Goal: Information Seeking & Learning: Find specific page/section

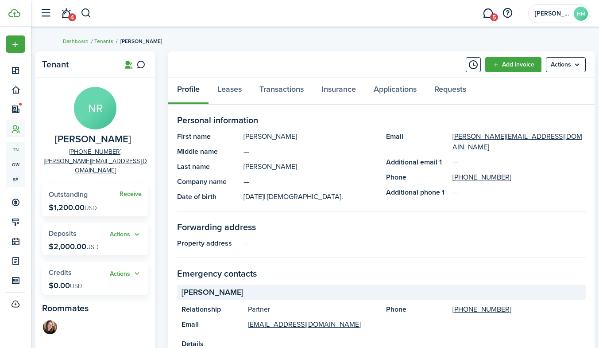
click at [104, 38] on link "Tenants" at bounding box center [103, 41] width 19 height 8
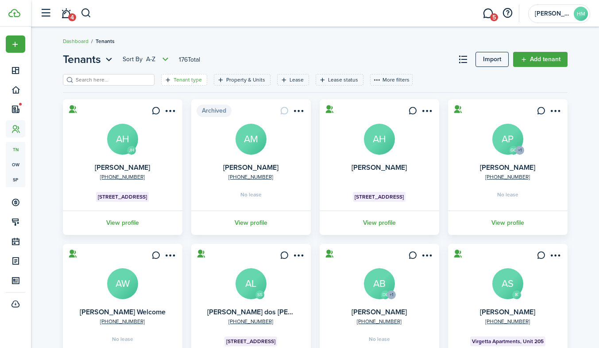
click at [182, 79] on filter-tag-label "Tenant type" at bounding box center [188, 80] width 28 height 8
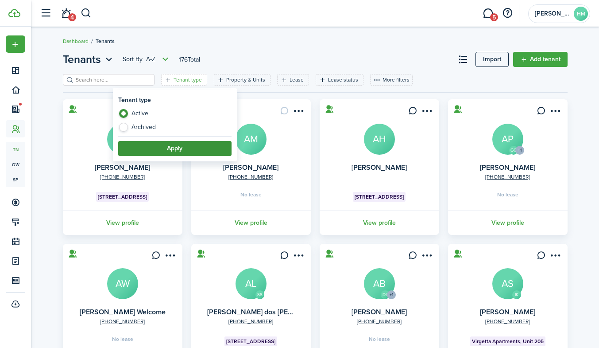
click at [146, 147] on button "Apply" at bounding box center [174, 148] width 113 height 15
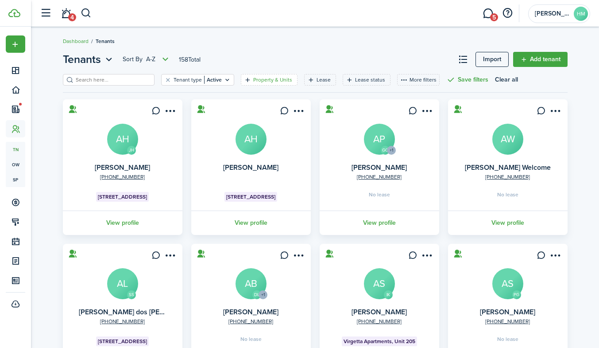
click at [253, 78] on filter-tag-label "Property & Units" at bounding box center [272, 80] width 39 height 8
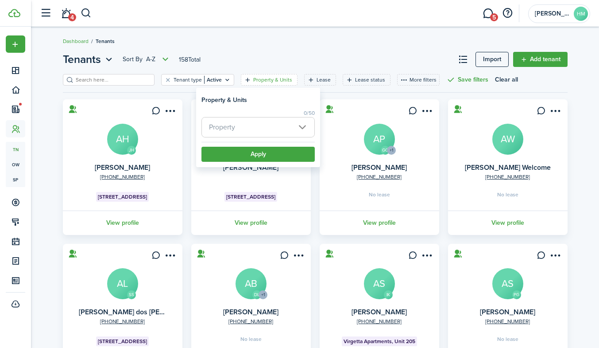
click at [235, 131] on span "Property" at bounding box center [222, 127] width 26 height 10
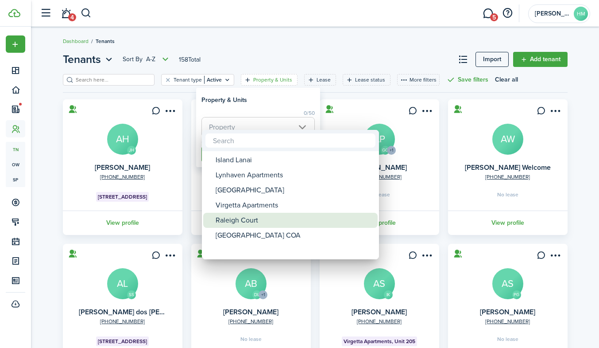
click at [233, 218] on div "Raleigh Court" at bounding box center [294, 220] width 157 height 15
type input "Raleigh Court"
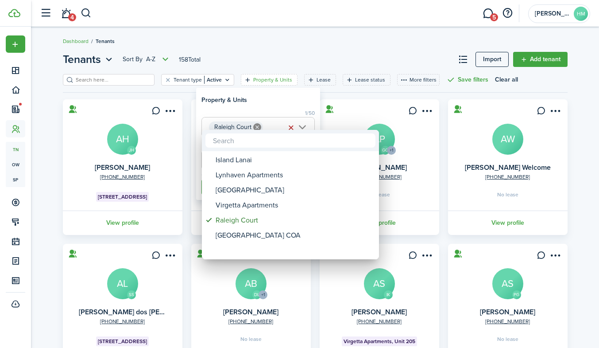
click at [284, 92] on div at bounding box center [299, 173] width 741 height 489
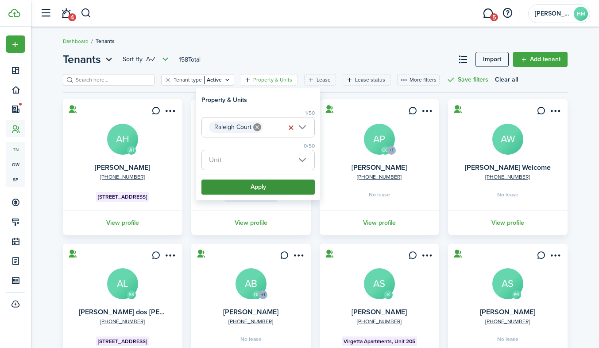
click at [260, 191] on button "Apply" at bounding box center [258, 186] width 113 height 15
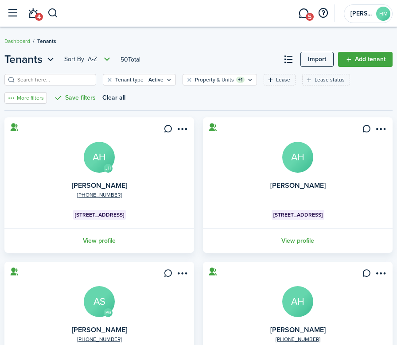
click at [47, 92] on button "More filters" at bounding box center [25, 98] width 43 height 12
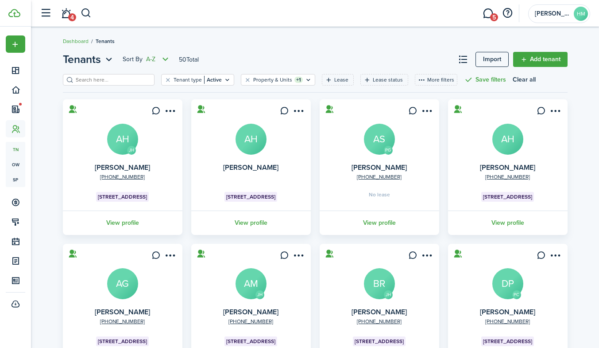
click at [165, 60] on icon "Open menu" at bounding box center [165, 59] width 11 height 11
click at [107, 61] on icon "Open menu" at bounding box center [109, 59] width 12 height 11
click at [259, 41] on breadcrumb "Dashboard Tenants" at bounding box center [315, 37] width 505 height 20
click at [466, 60] on button at bounding box center [463, 59] width 15 height 15
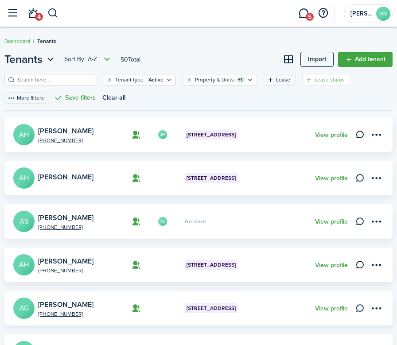
click at [314, 78] on filter-tag-label "Lease status" at bounding box center [329, 80] width 30 height 8
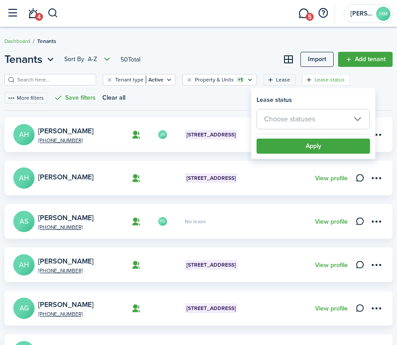
click at [284, 119] on span "Choose statuses" at bounding box center [289, 119] width 51 height 10
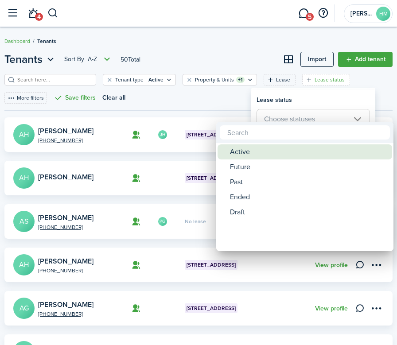
click at [251, 153] on div "Active" at bounding box center [308, 151] width 157 height 15
type input "Active"
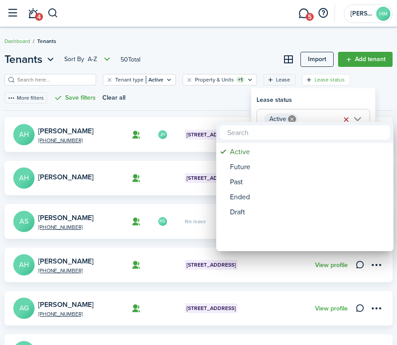
click at [286, 97] on div at bounding box center [198, 172] width 539 height 487
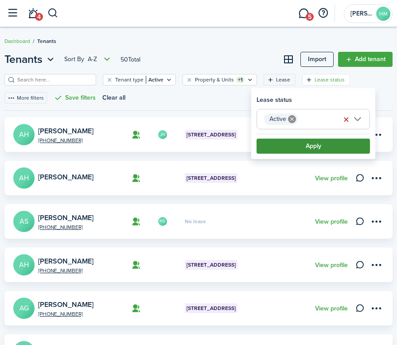
click at [299, 142] on button "Apply" at bounding box center [312, 146] width 113 height 15
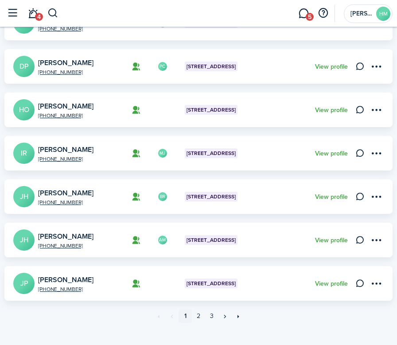
scroll to position [340, 0]
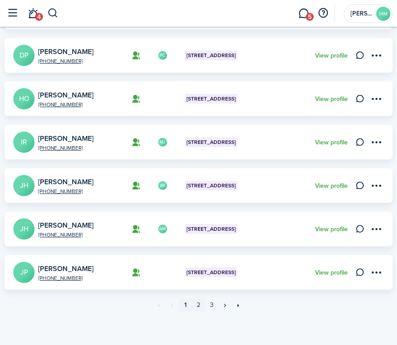
click at [201, 304] on link "2" at bounding box center [198, 305] width 13 height 13
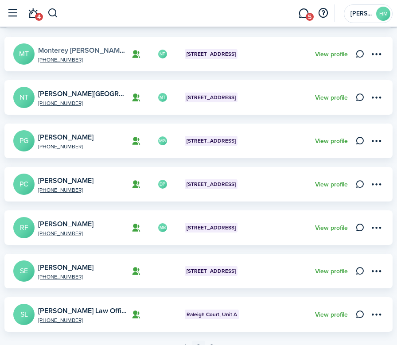
scroll to position [340, 0]
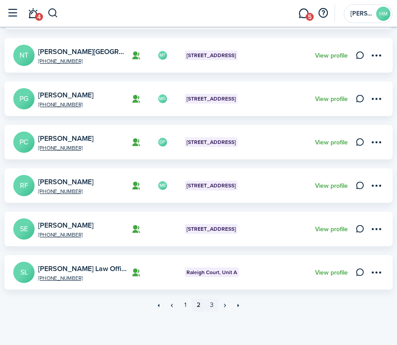
click at [214, 305] on link "3" at bounding box center [211, 305] width 13 height 13
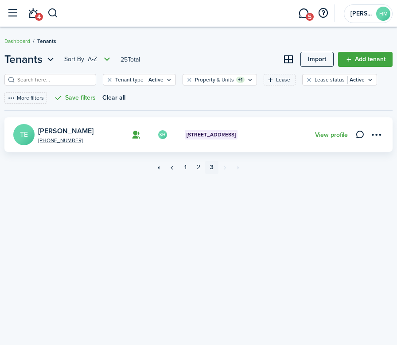
scroll to position [9, 0]
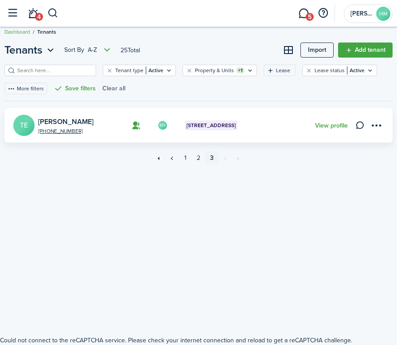
click at [117, 86] on button "Clear all" at bounding box center [113, 89] width 23 height 12
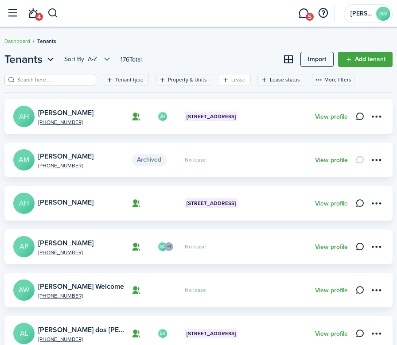
click at [231, 77] on filter-tag-label "Lease" at bounding box center [238, 80] width 14 height 8
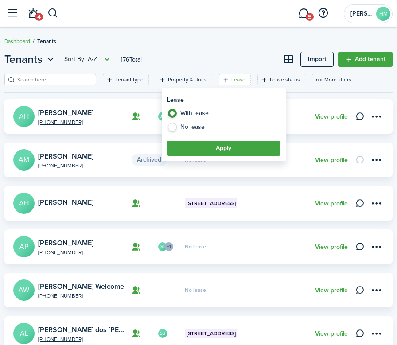
click at [188, 124] on label "No lease" at bounding box center [223, 127] width 113 height 9
radio input "false"
radio input "true"
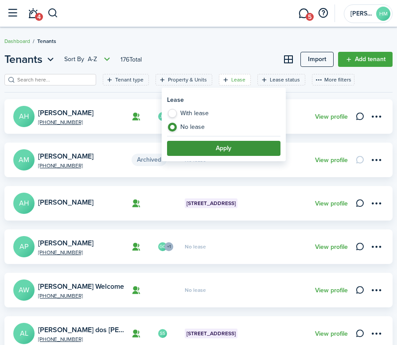
click at [189, 147] on button "Apply" at bounding box center [223, 148] width 113 height 15
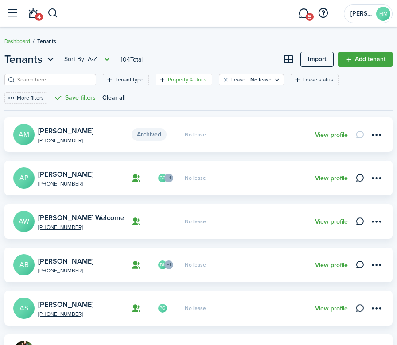
click at [175, 82] on filter-tag-label "Property & Units" at bounding box center [187, 80] width 39 height 8
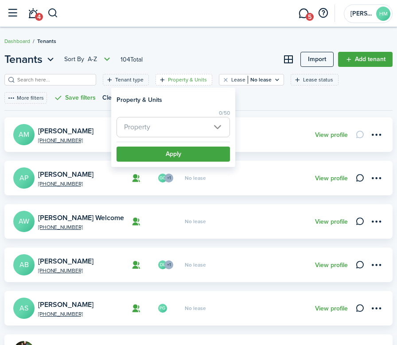
click at [151, 120] on span "Property" at bounding box center [173, 126] width 113 height 19
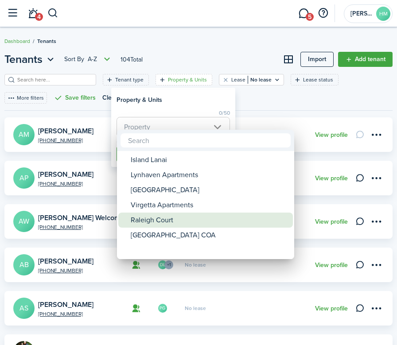
click at [155, 220] on div "Raleigh Court" at bounding box center [209, 220] width 157 height 15
type input "Raleigh Court"
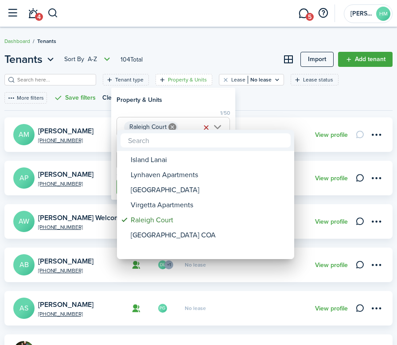
click at [187, 99] on div at bounding box center [198, 172] width 539 height 487
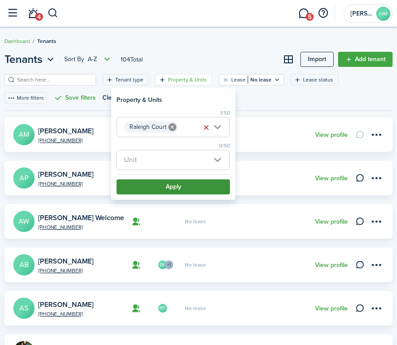
click at [198, 184] on button "Apply" at bounding box center [172, 186] width 113 height 15
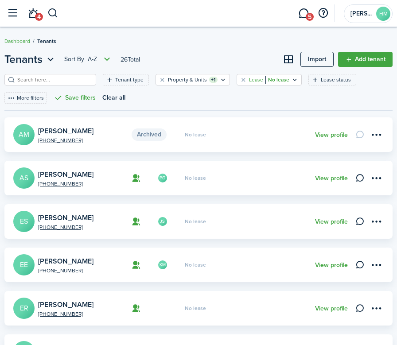
click at [271, 82] on filter-tag-value "No lease" at bounding box center [277, 80] width 24 height 8
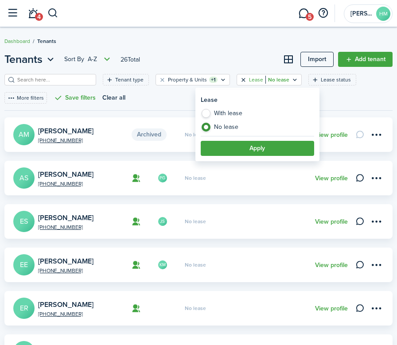
click at [240, 80] on button "Clear filter" at bounding box center [244, 79] width 8 height 7
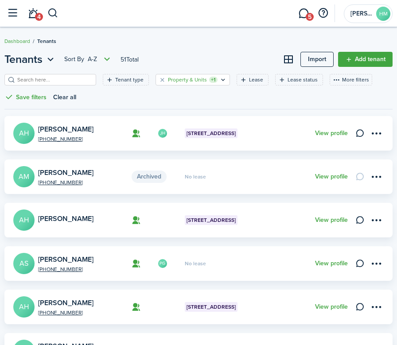
click at [180, 76] on filter-tag-label "Property & Units" at bounding box center [187, 80] width 39 height 8
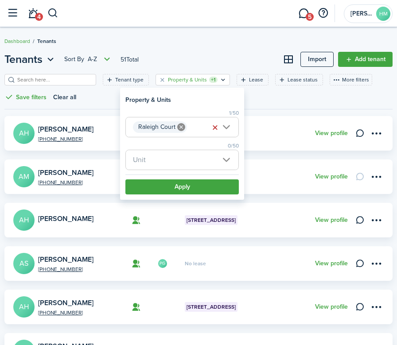
click at [156, 159] on span "Unit" at bounding box center [182, 159] width 113 height 19
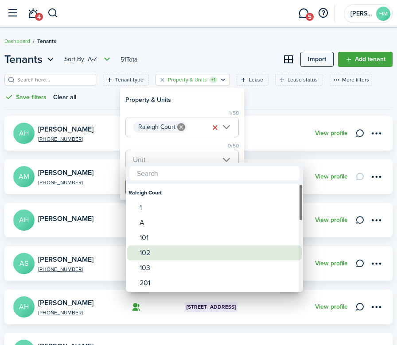
click at [137, 253] on span at bounding box center [133, 253] width 12 height 12
type input "102"
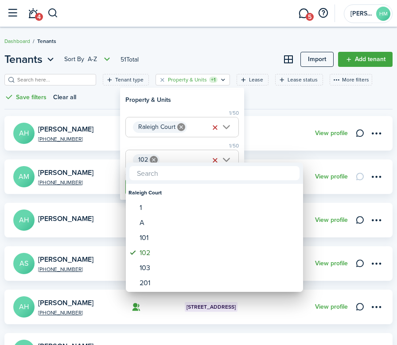
click at [280, 118] on div at bounding box center [198, 172] width 539 height 487
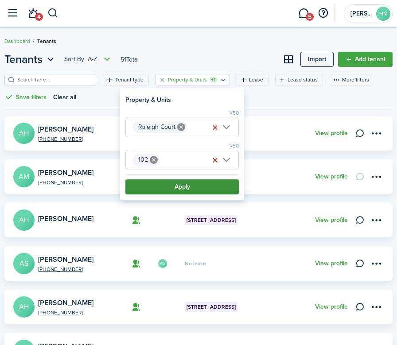
click at [205, 185] on button "Apply" at bounding box center [181, 186] width 113 height 15
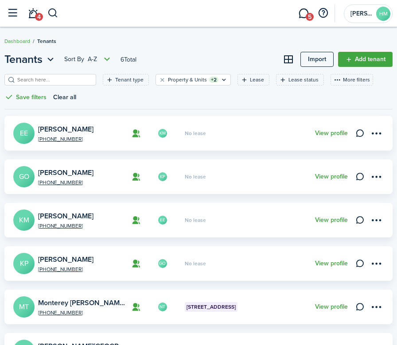
scroll to position [47, 0]
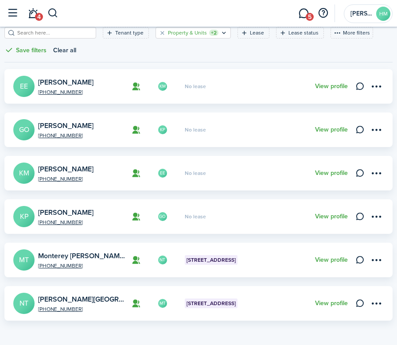
click at [220, 31] on icon "Open filter" at bounding box center [224, 32] width 8 height 7
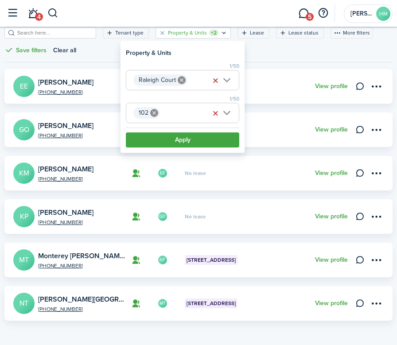
click at [229, 111] on span "102" at bounding box center [182, 112] width 113 height 19
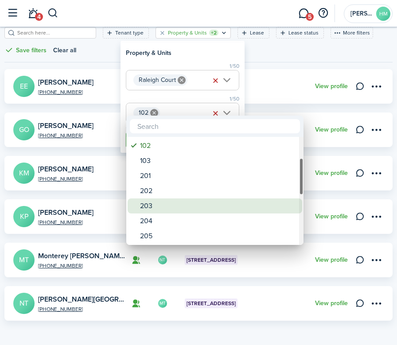
click at [146, 206] on div "203" at bounding box center [218, 205] width 157 height 15
click at [145, 204] on div "203" at bounding box center [218, 205] width 157 height 15
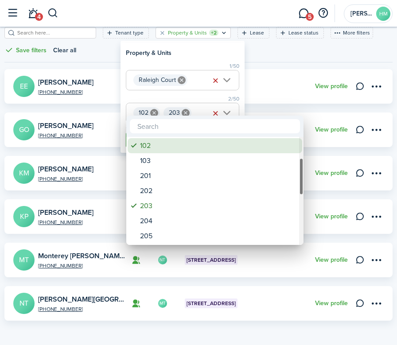
click at [151, 142] on div "102" at bounding box center [218, 145] width 157 height 15
type input "203"
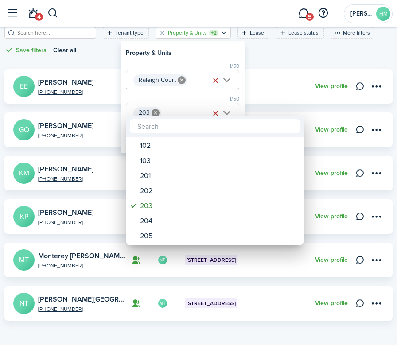
click at [196, 98] on div at bounding box center [198, 172] width 539 height 487
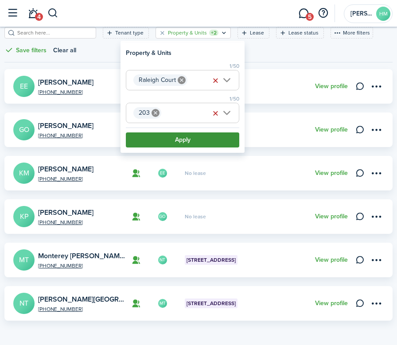
click at [160, 141] on button "Apply" at bounding box center [182, 139] width 113 height 15
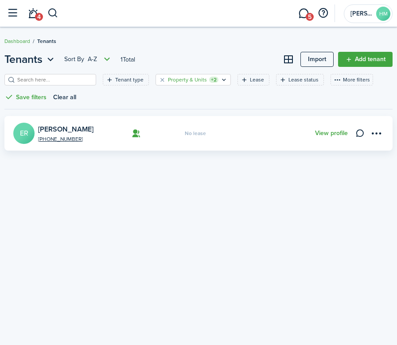
click at [207, 78] on div "Property & Units +2" at bounding box center [193, 80] width 50 height 8
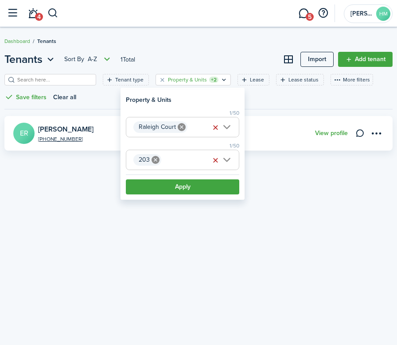
click at [186, 164] on span "203" at bounding box center [182, 159] width 113 height 19
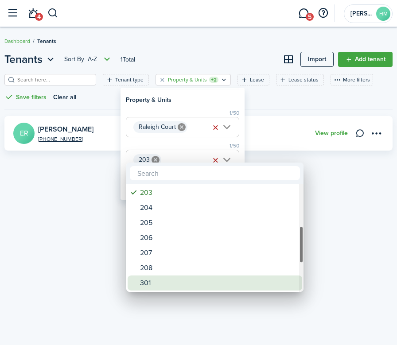
click at [148, 287] on div "301" at bounding box center [218, 283] width 157 height 15
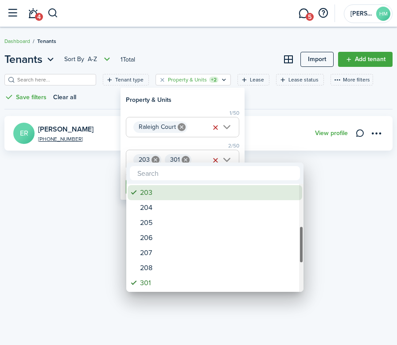
click at [138, 191] on span at bounding box center [134, 192] width 12 height 12
type input "301"
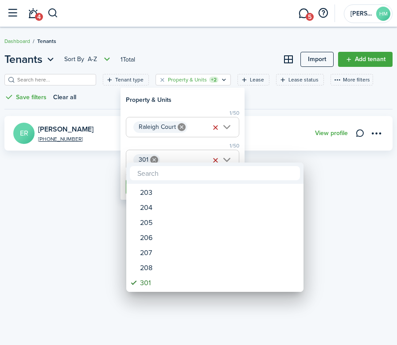
click at [182, 142] on div at bounding box center [198, 172] width 539 height 487
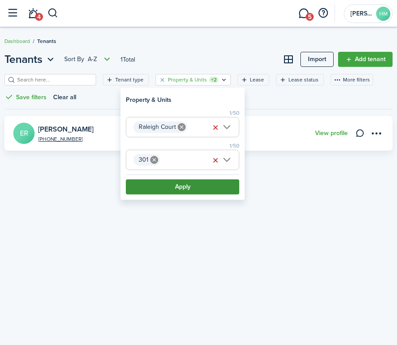
click at [197, 190] on button "Apply" at bounding box center [182, 186] width 113 height 15
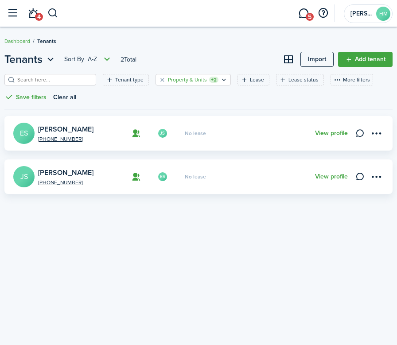
click at [220, 79] on icon "Open filter" at bounding box center [224, 79] width 8 height 7
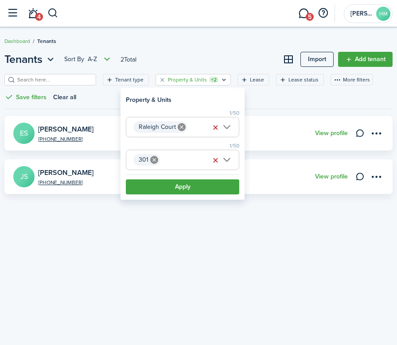
click at [192, 159] on span "301" at bounding box center [182, 159] width 113 height 19
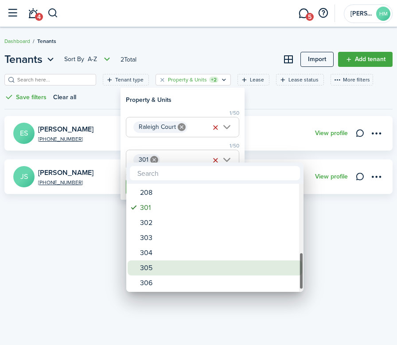
click at [147, 271] on div "305" at bounding box center [218, 267] width 157 height 15
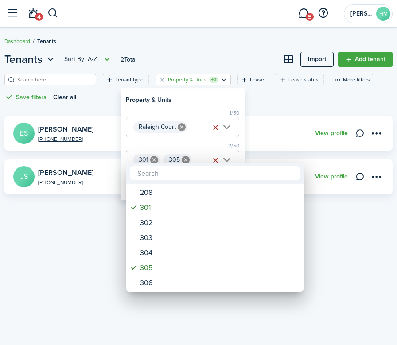
click at [153, 158] on div at bounding box center [198, 172] width 539 height 487
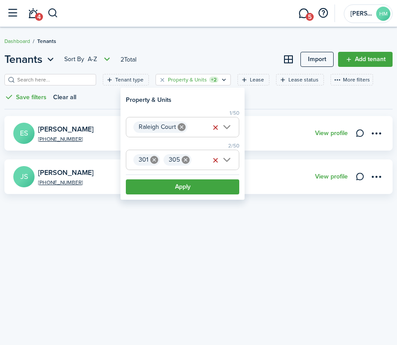
click at [153, 158] on icon at bounding box center [154, 160] width 8 height 8
type input "305"
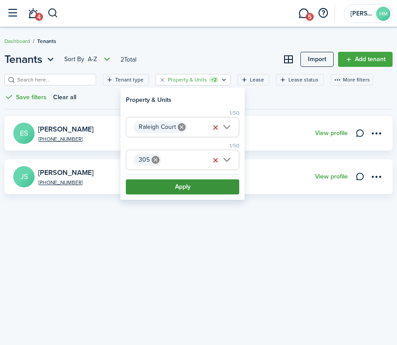
click at [149, 189] on button "Apply" at bounding box center [182, 186] width 113 height 15
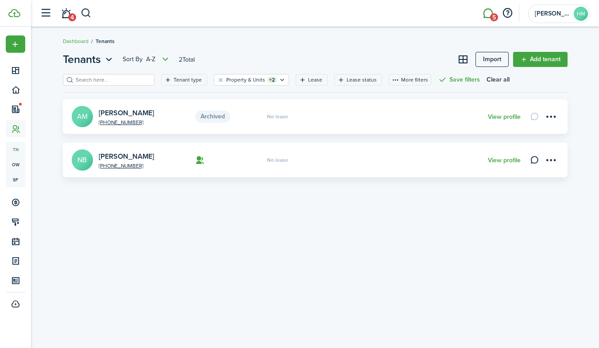
click at [491, 12] on link "5" at bounding box center [488, 13] width 17 height 23
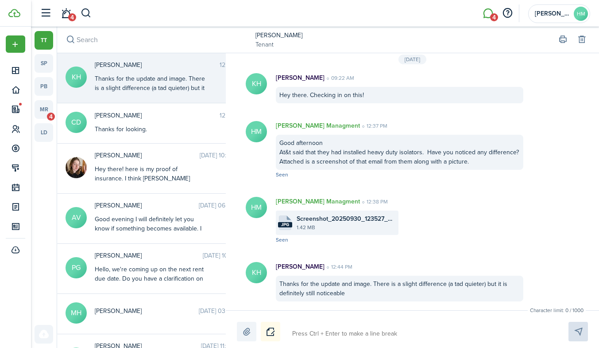
scroll to position [9, 0]
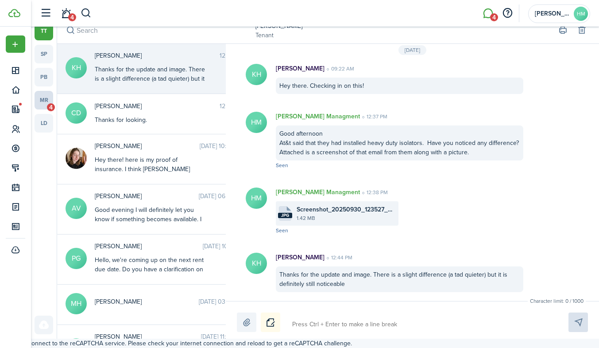
click at [48, 98] on link "mr 4" at bounding box center [44, 100] width 19 height 19
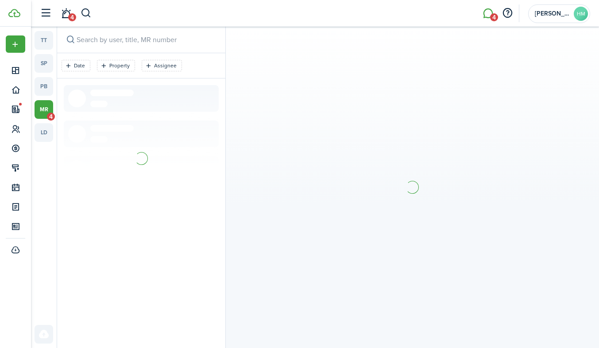
click at [48, 98] on div "tt sp pb mr 4 ld" at bounding box center [44, 133] width 19 height 205
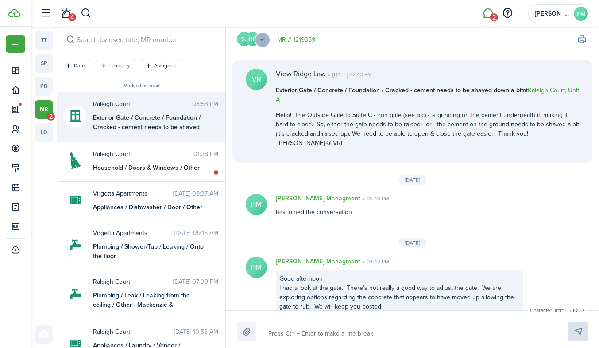
scroll to position [560, 0]
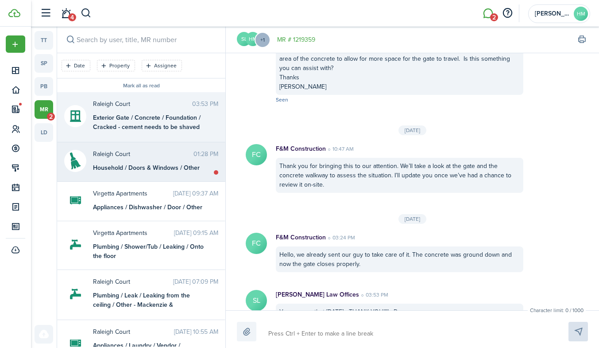
click at [142, 155] on span "Raleigh Court" at bounding box center [143, 153] width 101 height 9
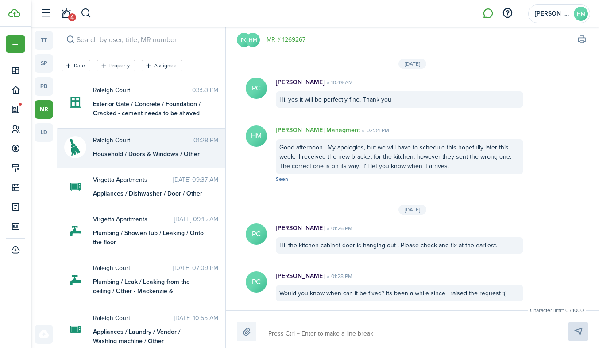
scroll to position [9, 0]
